Goal: Download file/media

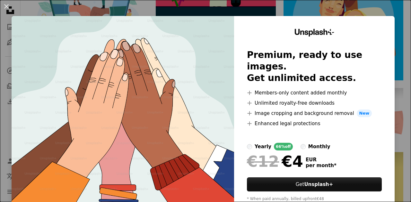
click at [275, 12] on div "An X shape Unsplash+ Premium, ready to use images. Get unlimited access. A plus…" at bounding box center [205, 101] width 411 height 202
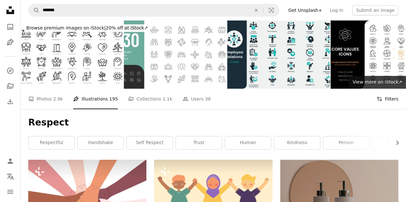
click at [385, 99] on button "Filters Filters" at bounding box center [387, 99] width 22 height 21
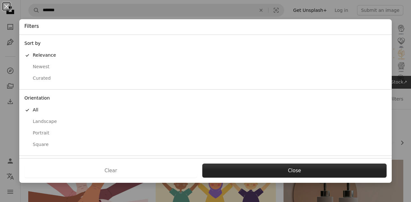
click at [269, 175] on button "Close" at bounding box center [294, 171] width 184 height 14
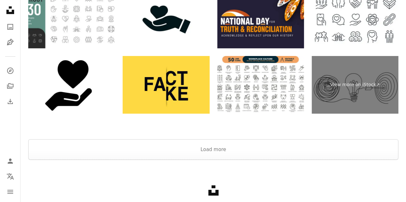
scroll to position [1127, 0]
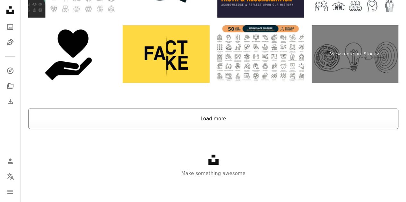
click at [216, 118] on button "Load more" at bounding box center [213, 119] width 370 height 21
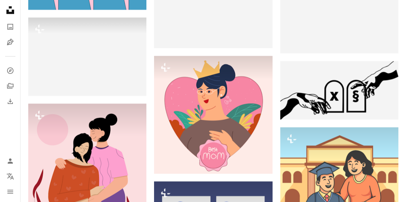
scroll to position [1993, 0]
